Goal: Information Seeking & Learning: Find contact information

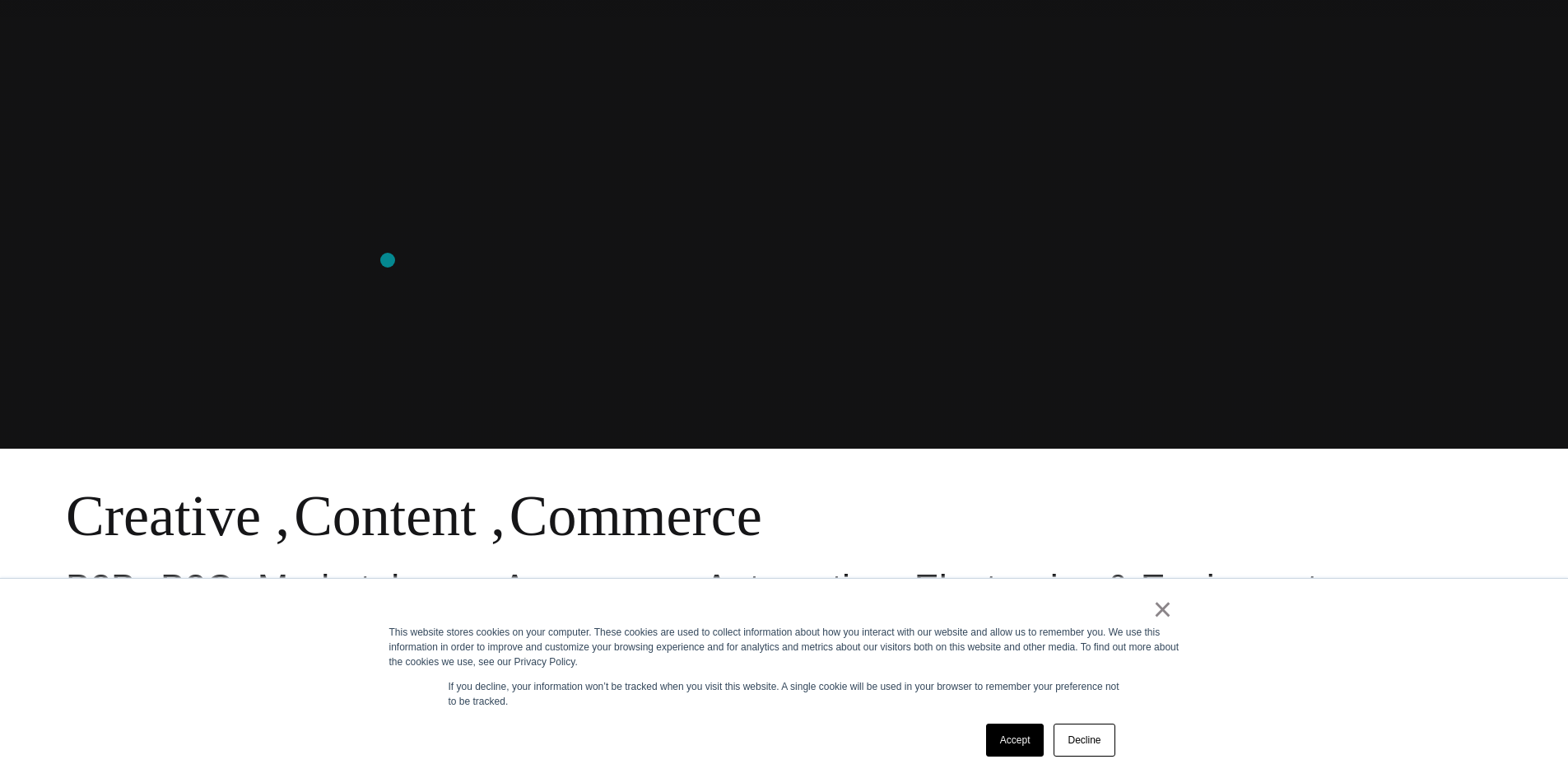
scroll to position [741, 0]
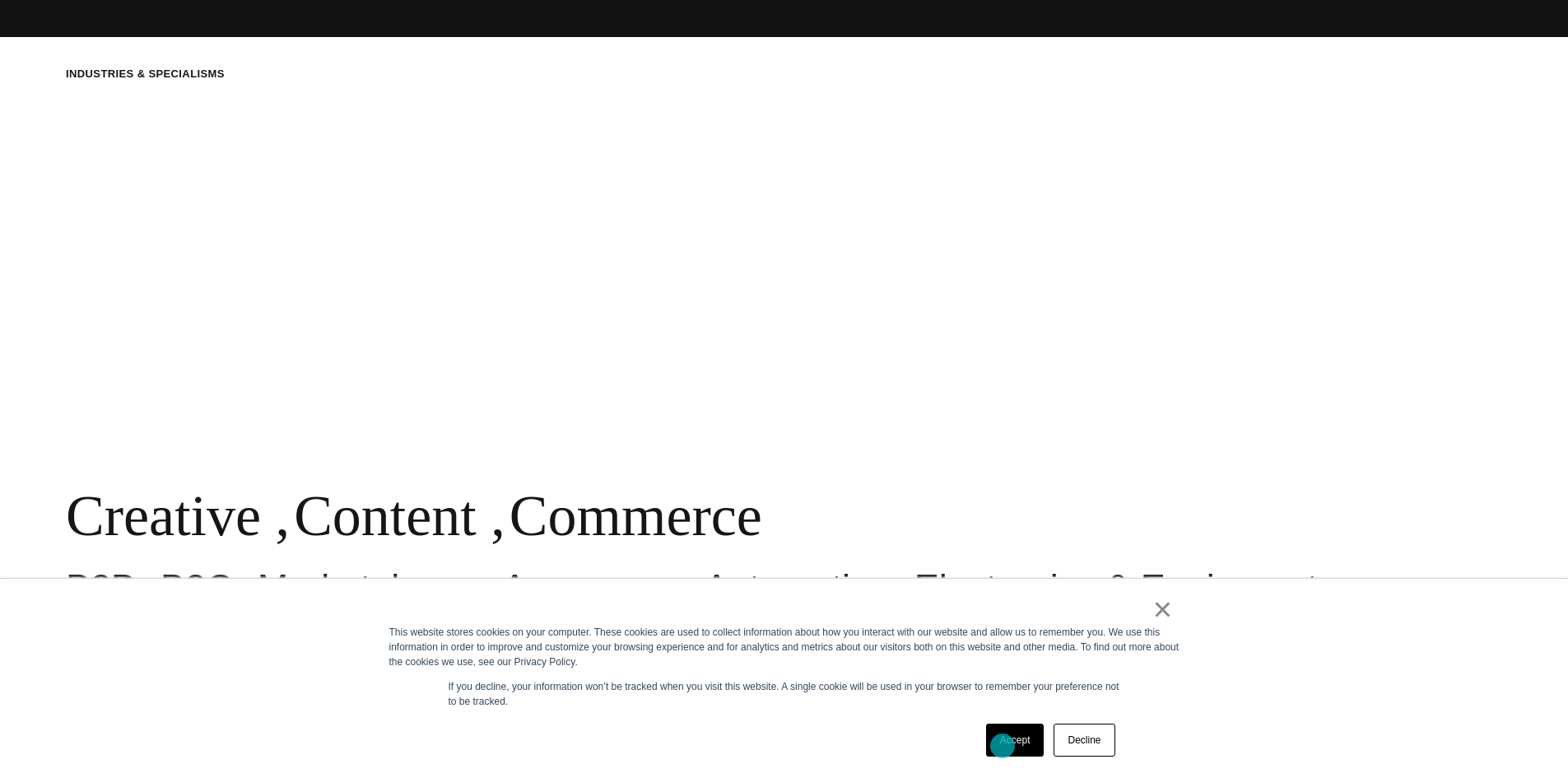
click at [1003, 746] on link "Accept" at bounding box center [1015, 740] width 58 height 33
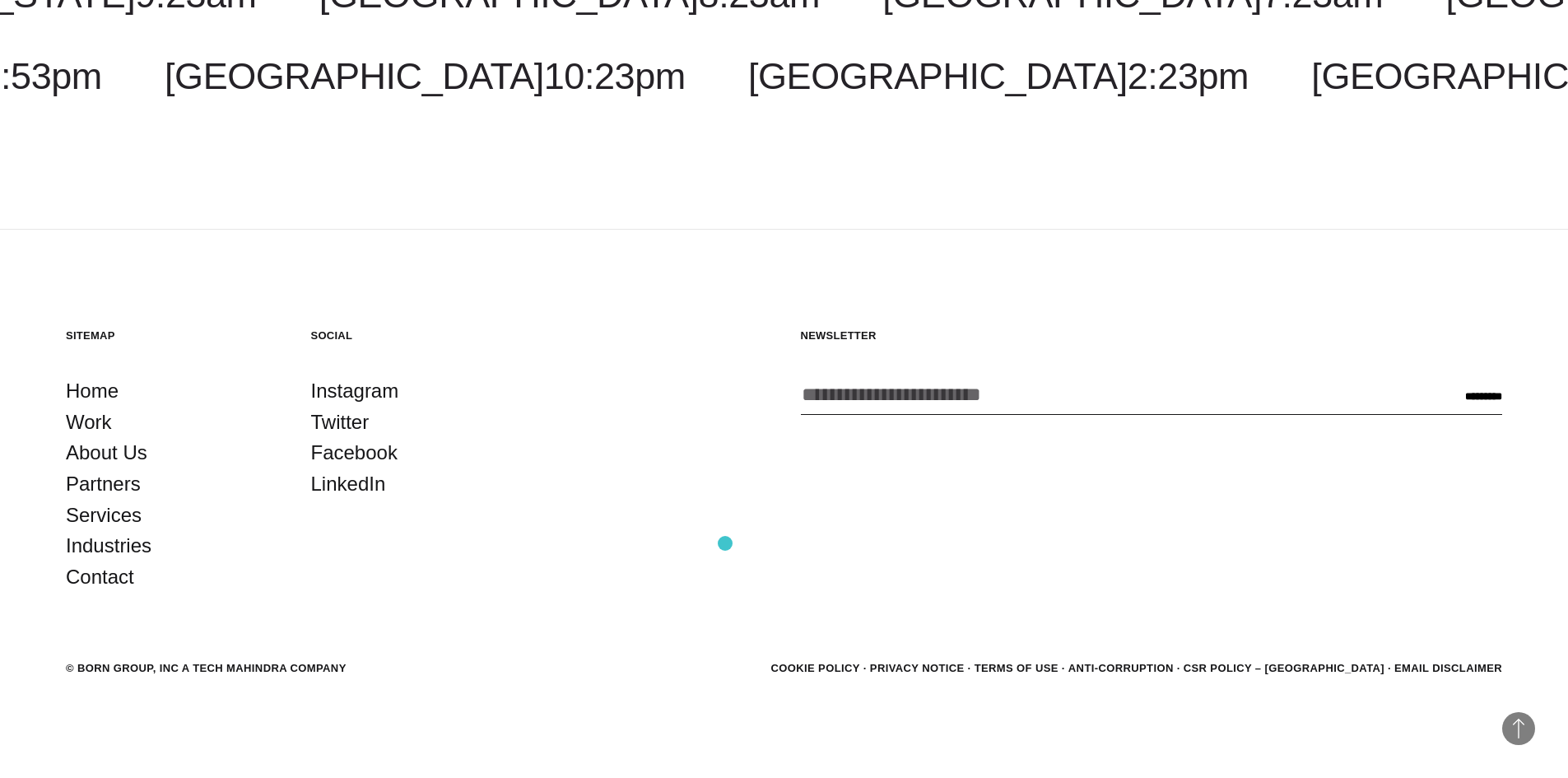
scroll to position [4922, 0]
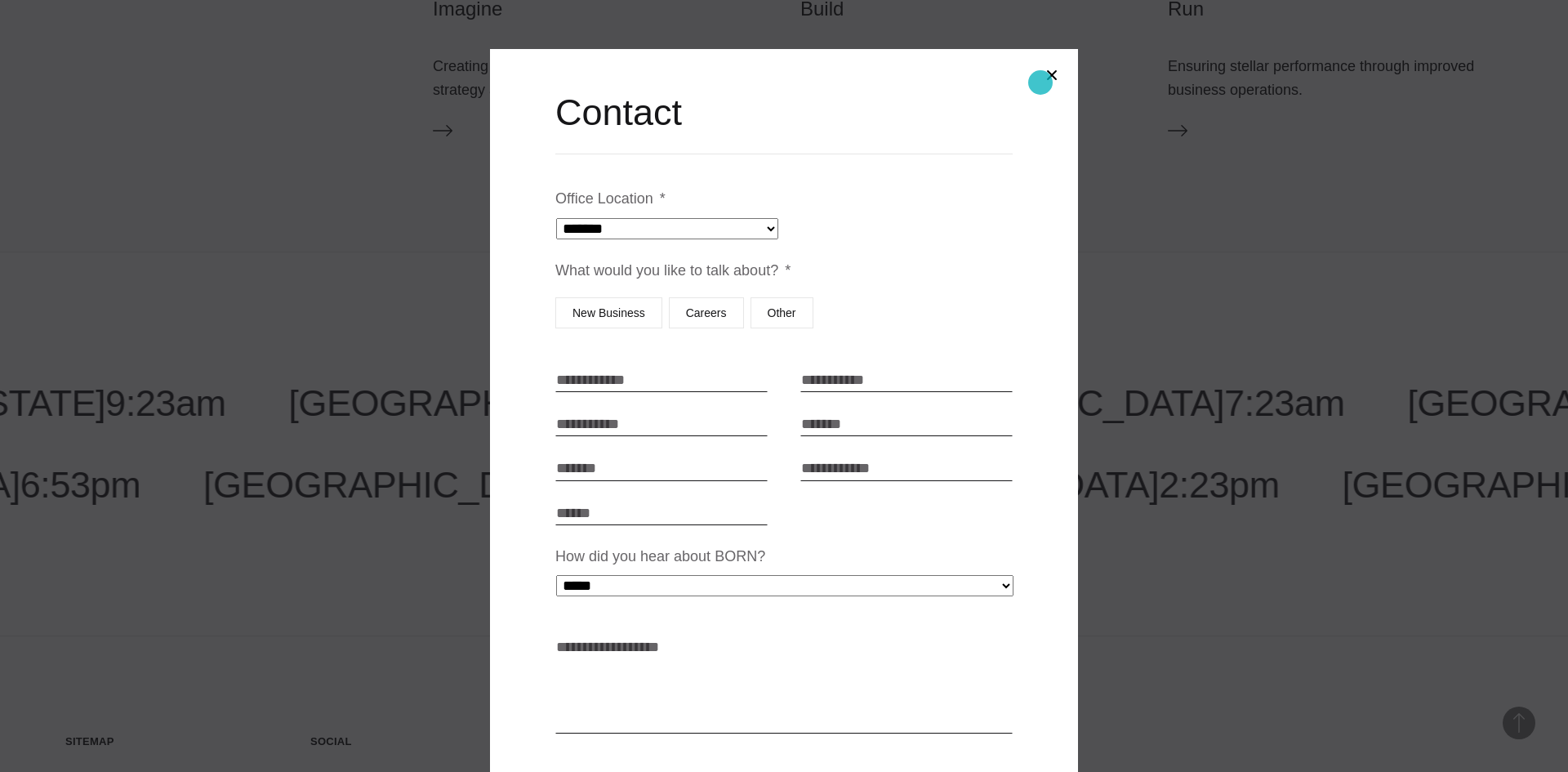
click at [1040, 83] on button "Close modal" at bounding box center [1052, 75] width 39 height 39
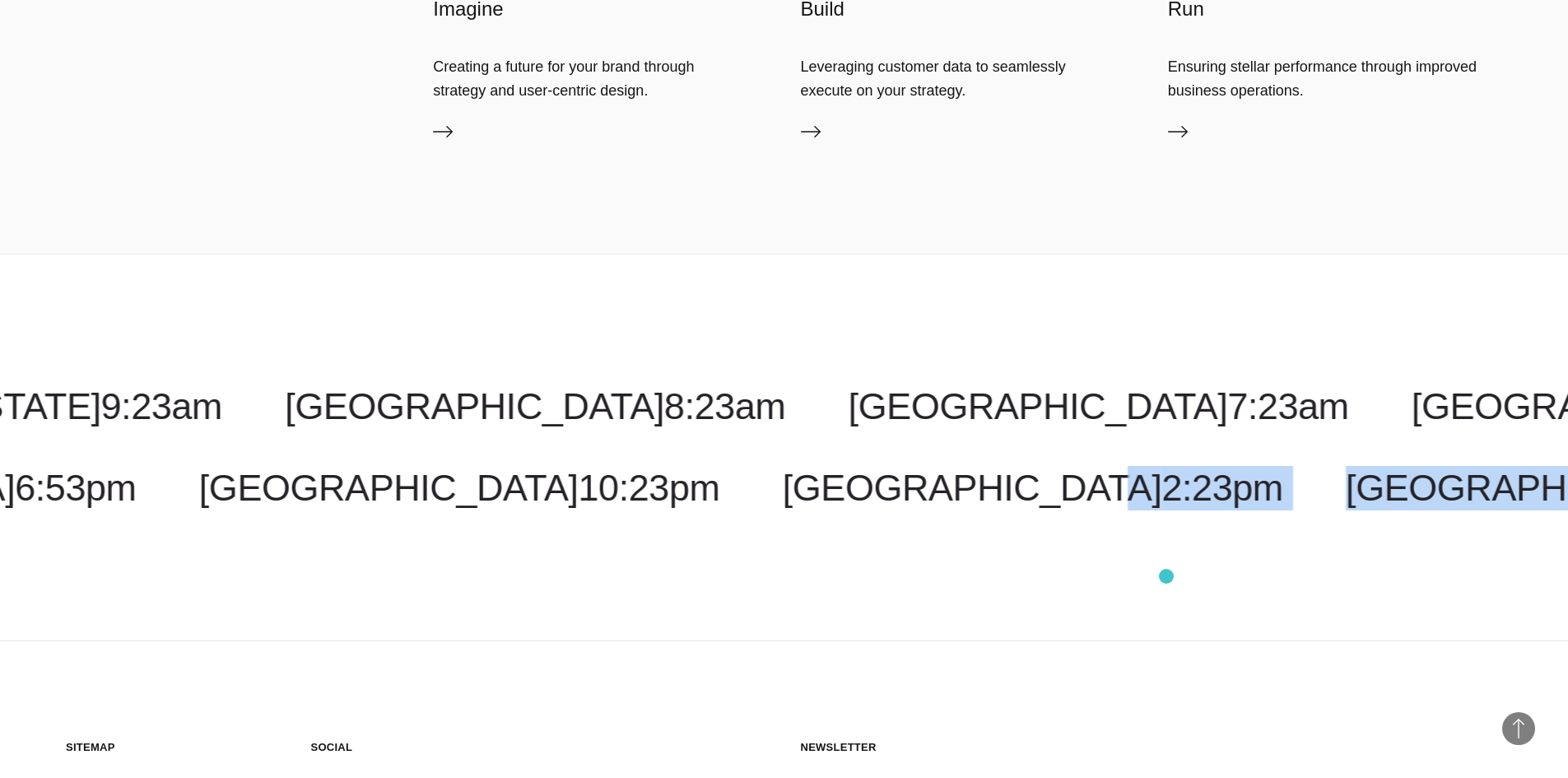
drag, startPoint x: 1423, startPoint y: 606, endPoint x: 817, endPoint y: 536, distance: 610.0
click at [817, 536] on div "[GEOGRAPHIC_DATA] 7:23am [GEOGRAPHIC_DATA] 9:23pm [US_STATE] 9:23am [GEOGRAPHIC…" at bounding box center [784, 447] width 1568 height 388
click at [797, 546] on div "[GEOGRAPHIC_DATA] 7:23am [GEOGRAPHIC_DATA] 9:23pm [US_STATE] 9:23am [GEOGRAPHIC…" at bounding box center [784, 447] width 1568 height 388
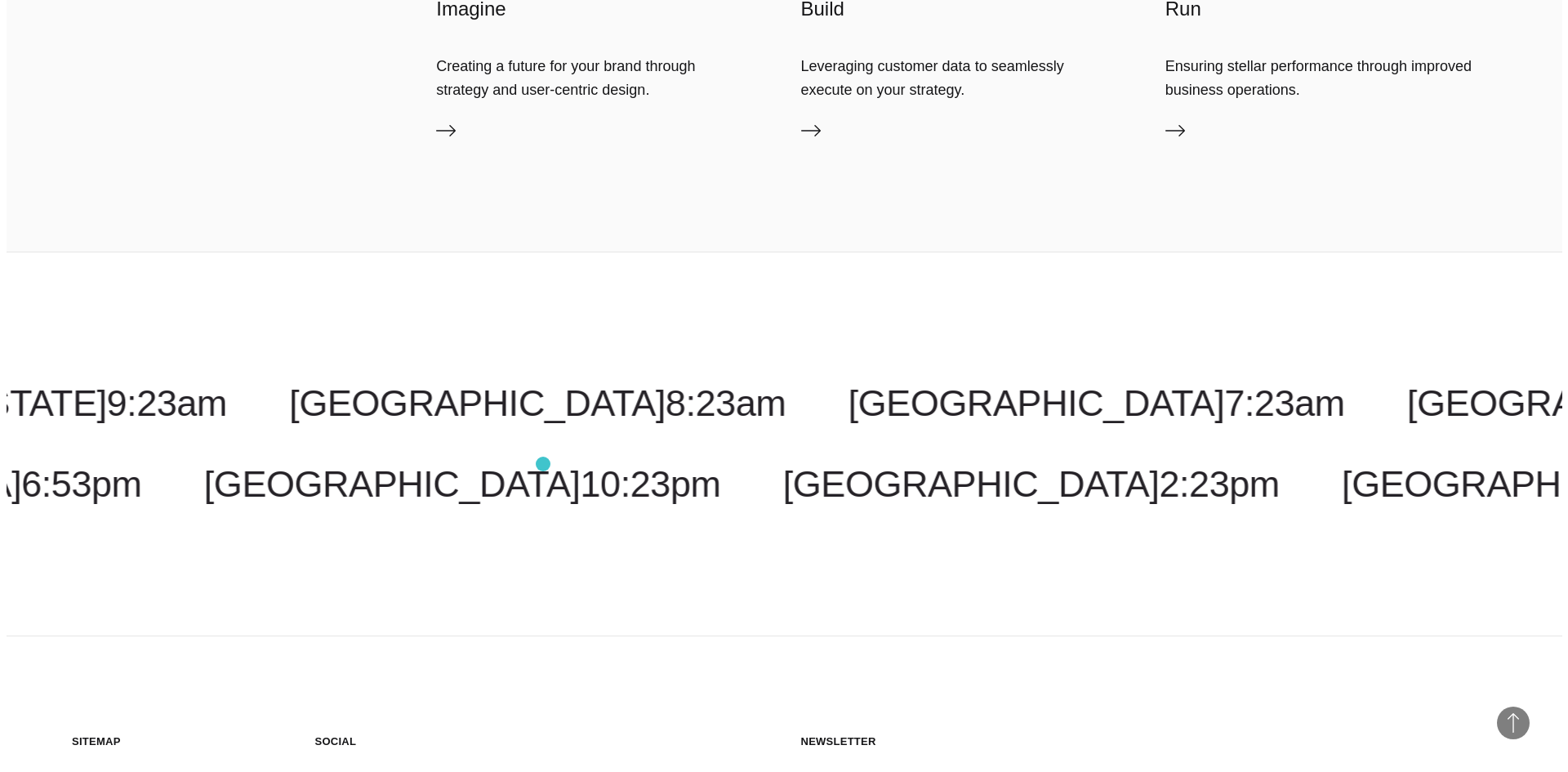
scroll to position [4965, 0]
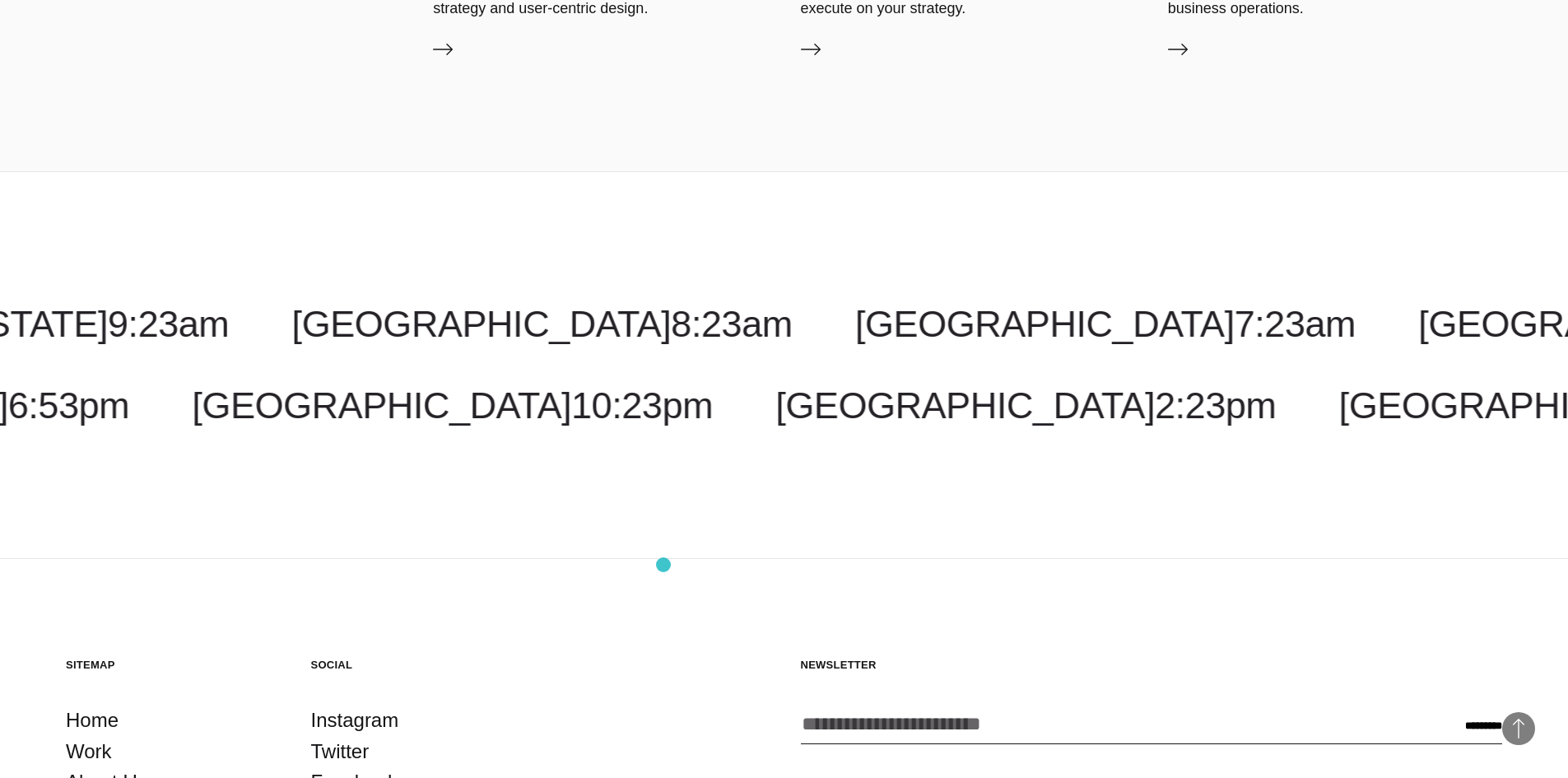
drag, startPoint x: 304, startPoint y: 493, endPoint x: 679, endPoint y: 565, distance: 381.8
click at [505, 501] on div "[GEOGRAPHIC_DATA] 7:23am [GEOGRAPHIC_DATA] 9:23pm [US_STATE] 9:23am [GEOGRAPHIC…" at bounding box center [784, 365] width 1568 height 388
drag, startPoint x: 19, startPoint y: 451, endPoint x: 200, endPoint y: 467, distance: 181.7
click at [200, 467] on div "[GEOGRAPHIC_DATA] 7:23am [GEOGRAPHIC_DATA] 9:23pm [US_STATE] 9:23am [GEOGRAPHIC…" at bounding box center [784, 365] width 1568 height 388
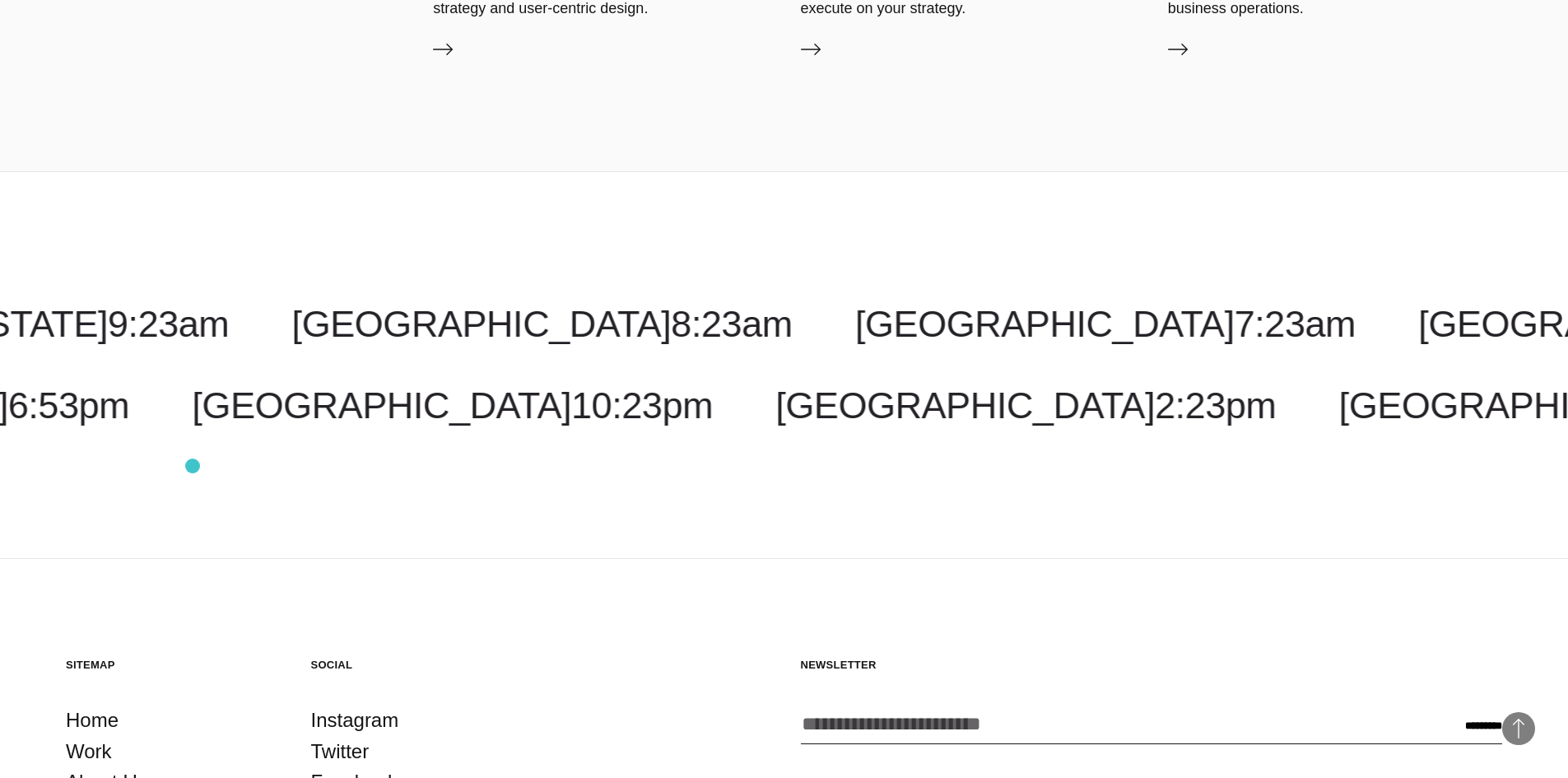
click at [192, 466] on div "[GEOGRAPHIC_DATA] 7:23am [GEOGRAPHIC_DATA] 9:23pm [US_STATE] 9:23am [GEOGRAPHIC…" at bounding box center [784, 365] width 1568 height 388
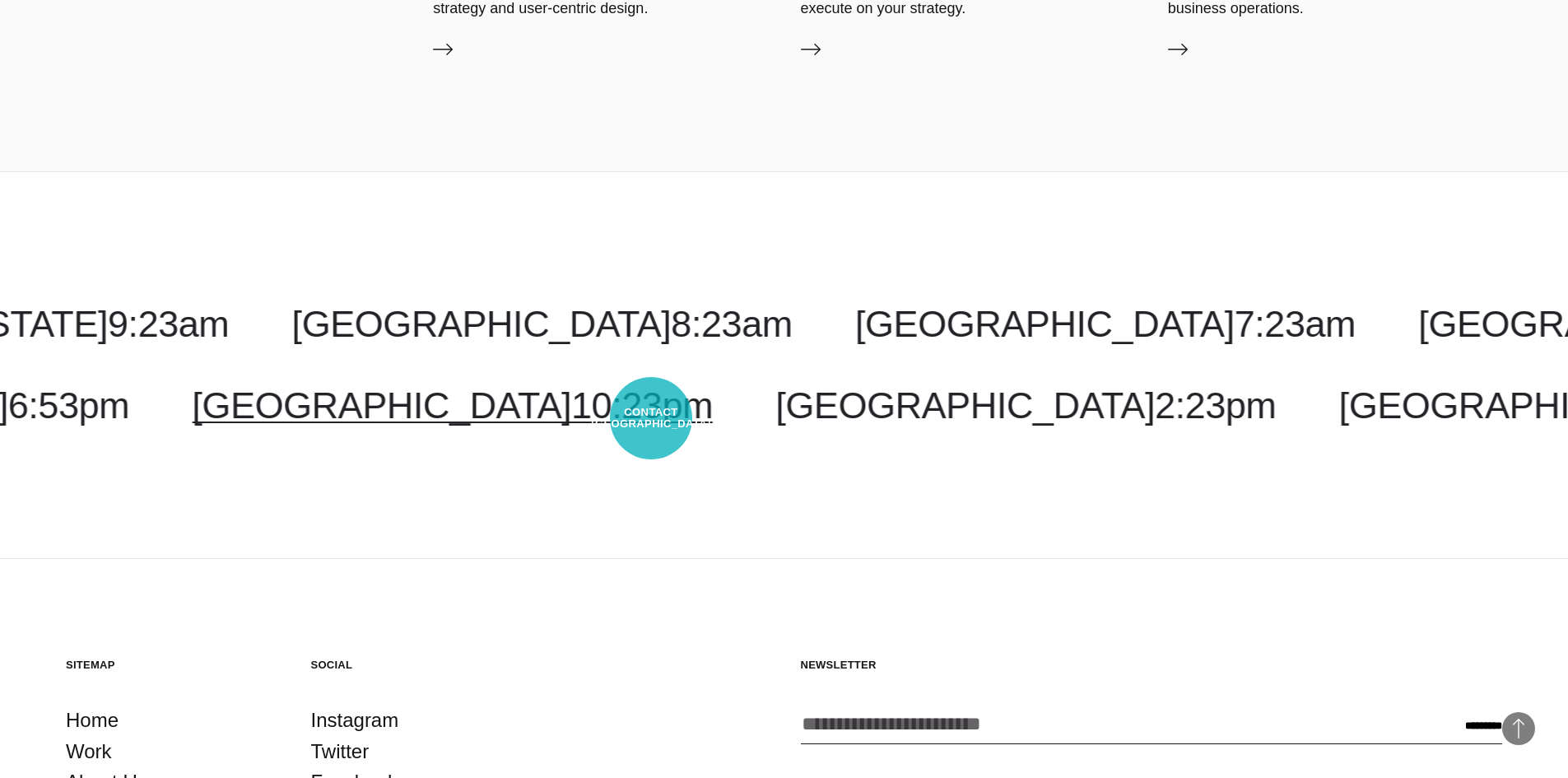
click at [651, 418] on link "[GEOGRAPHIC_DATA] 10:23pm" at bounding box center [453, 406] width 521 height 42
select select "*****"
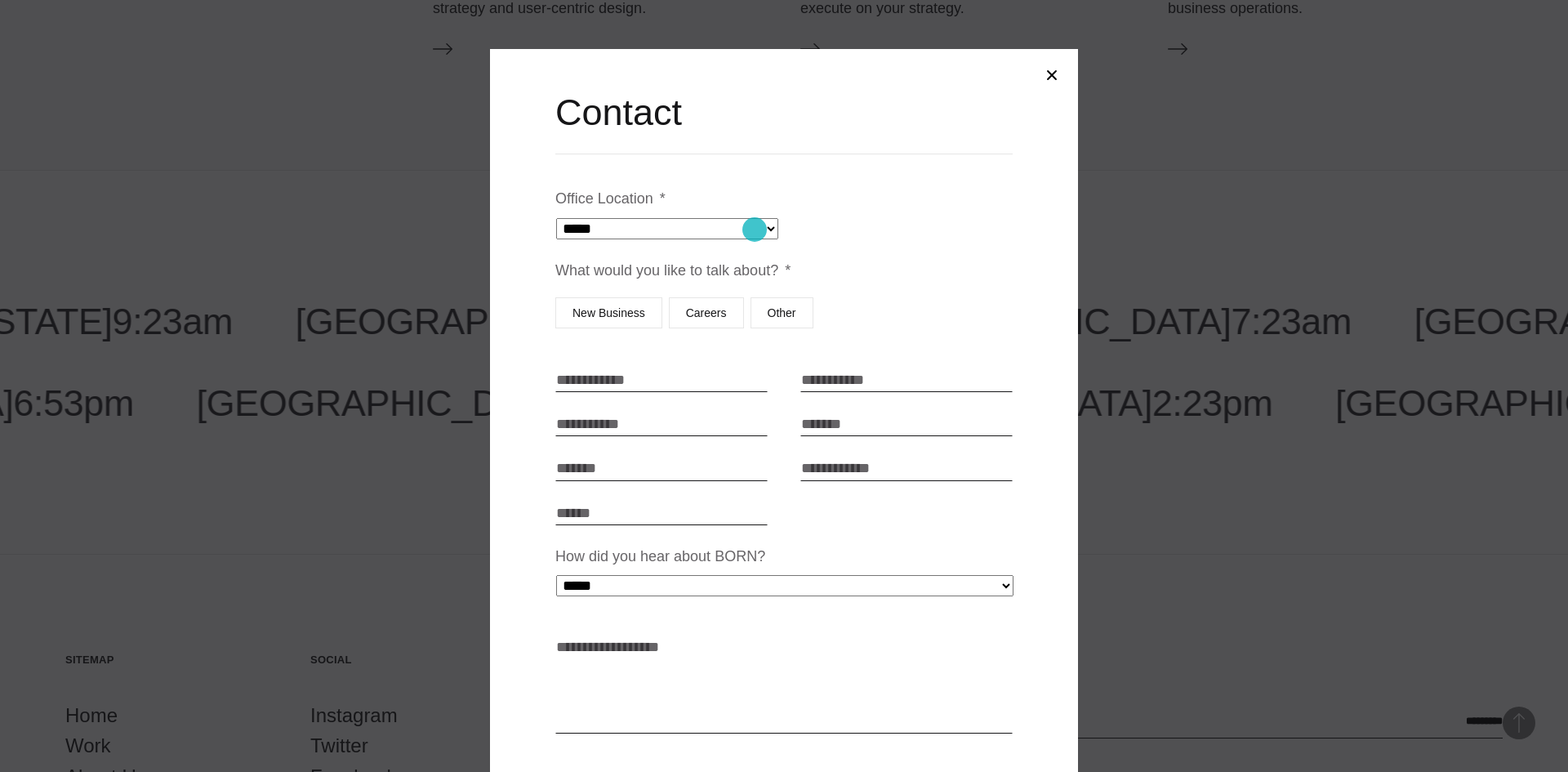
click at [755, 230] on select "**********" at bounding box center [667, 229] width 222 height 21
